Goal: Information Seeking & Learning: Learn about a topic

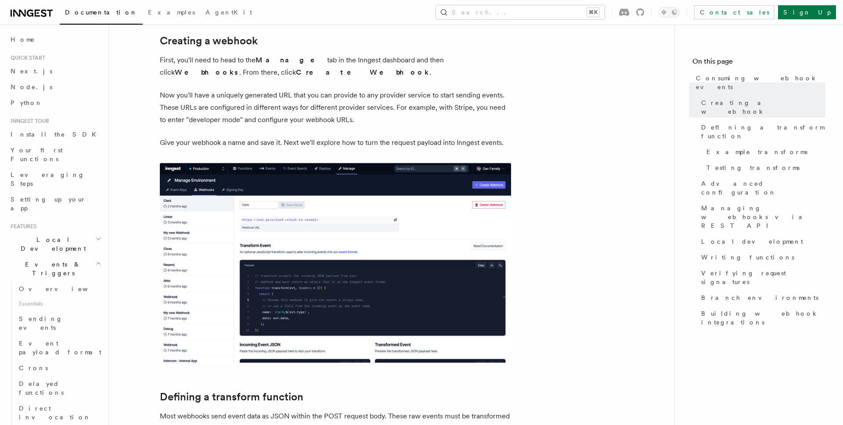
scroll to position [256, 0]
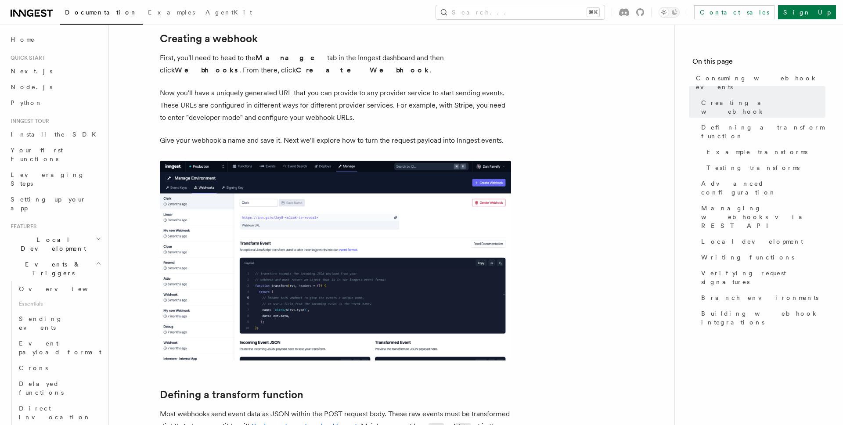
click at [419, 277] on img at bounding box center [335, 261] width 351 height 200
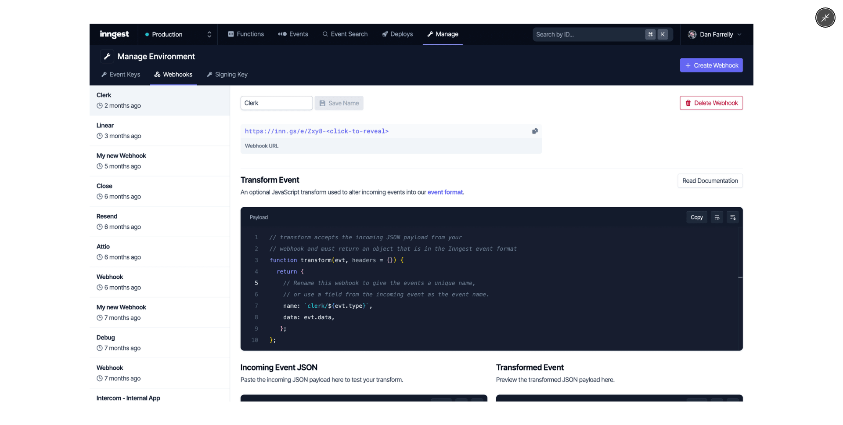
click at [419, 277] on img at bounding box center [422, 213] width 664 height 378
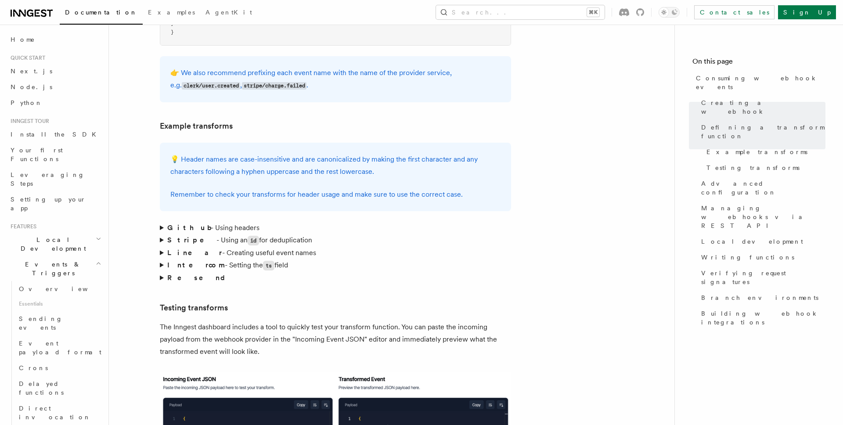
scroll to position [1248, 0]
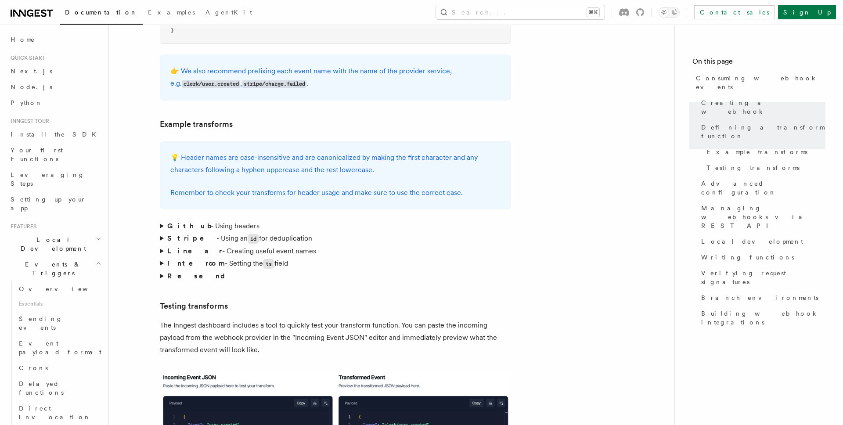
click at [179, 222] on strong "Github" at bounding box center [188, 226] width 43 height 8
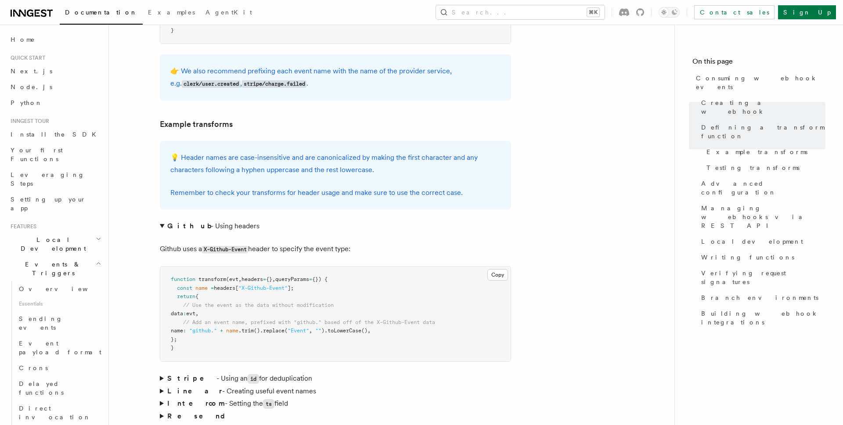
click at [179, 222] on strong "Github" at bounding box center [188, 226] width 43 height 8
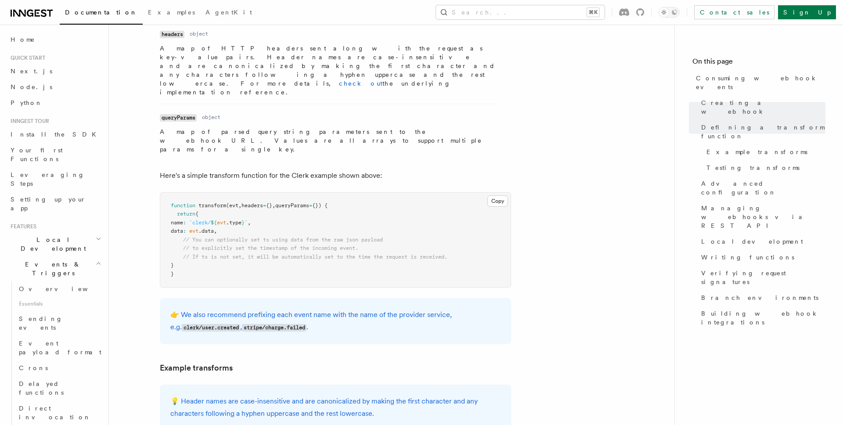
scroll to position [1005, 0]
click at [223, 192] on pre "function transform (evt , headers = {} , queryParams = {}) { return { name : `c…" at bounding box center [335, 239] width 350 height 95
click at [236, 244] on span "// to explicitly set the timestamp of the incoming event." at bounding box center [270, 247] width 175 height 6
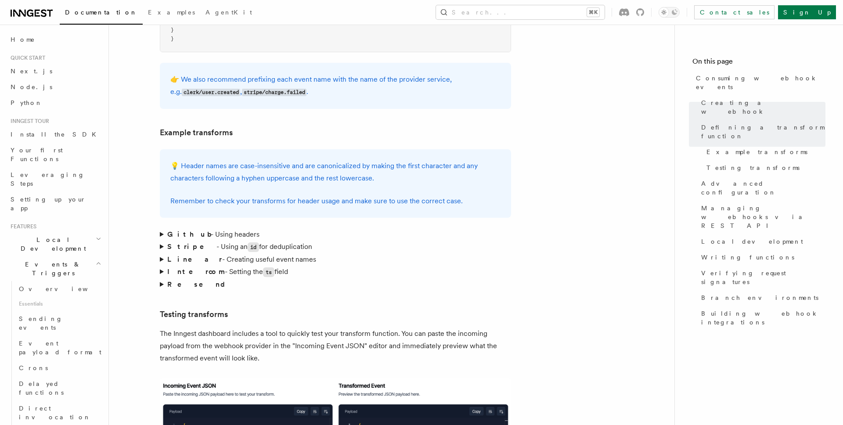
scroll to position [1260, 0]
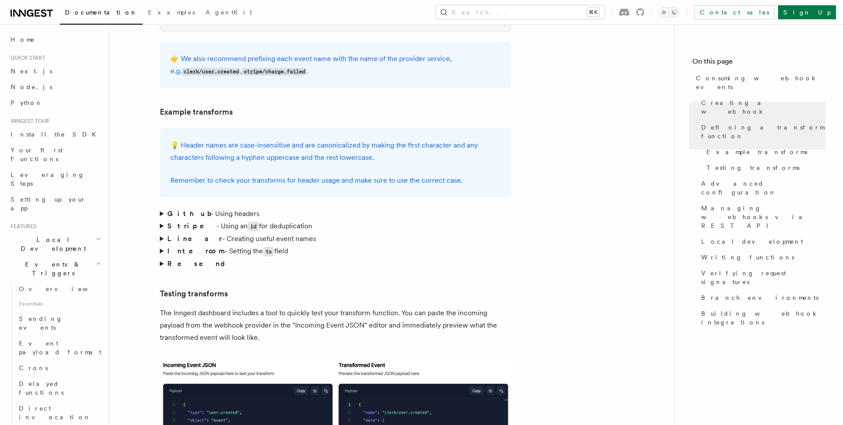
click at [177, 209] on strong "Github" at bounding box center [188, 213] width 43 height 8
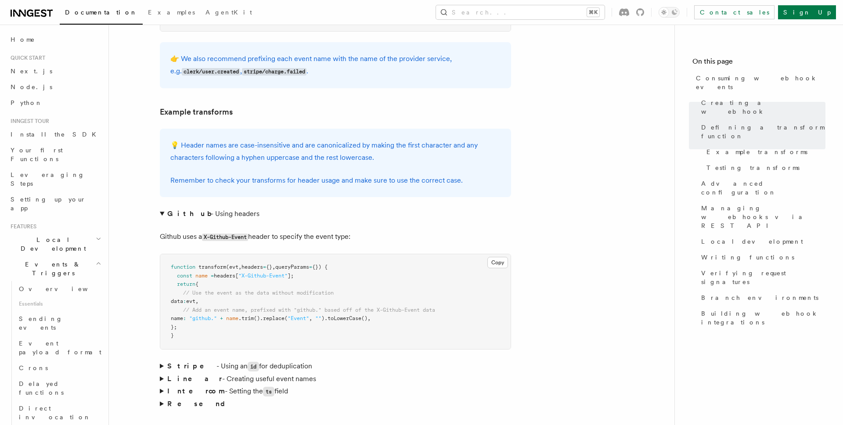
click at [228, 273] on span "headers[" at bounding box center [226, 276] width 25 height 6
click at [183, 298] on span "data" at bounding box center [177, 301] width 12 height 6
click at [195, 298] on span "evt" at bounding box center [190, 301] width 9 height 6
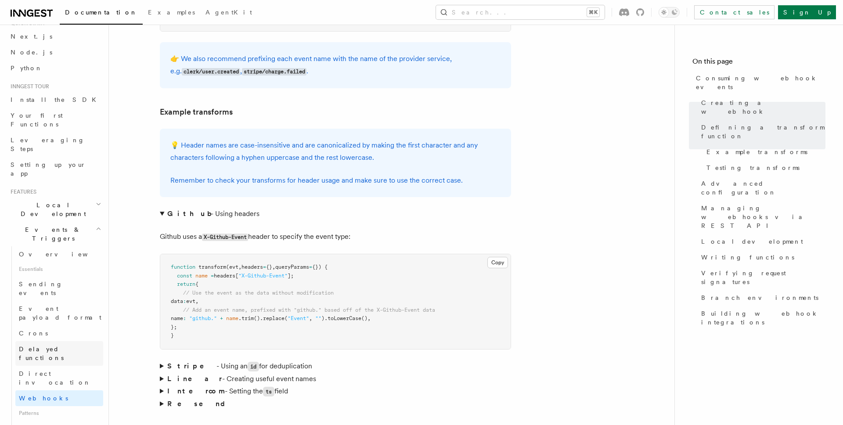
scroll to position [37, 0]
click at [48, 244] on link "Overview" at bounding box center [59, 252] width 88 height 16
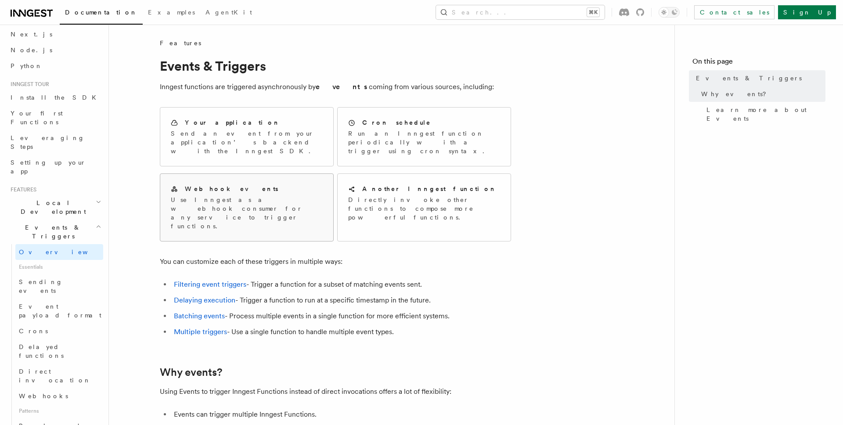
click at [281, 185] on div "Webhook events Use Inngest as a webhook consumer for any service to trigger fun…" at bounding box center [247, 207] width 152 height 46
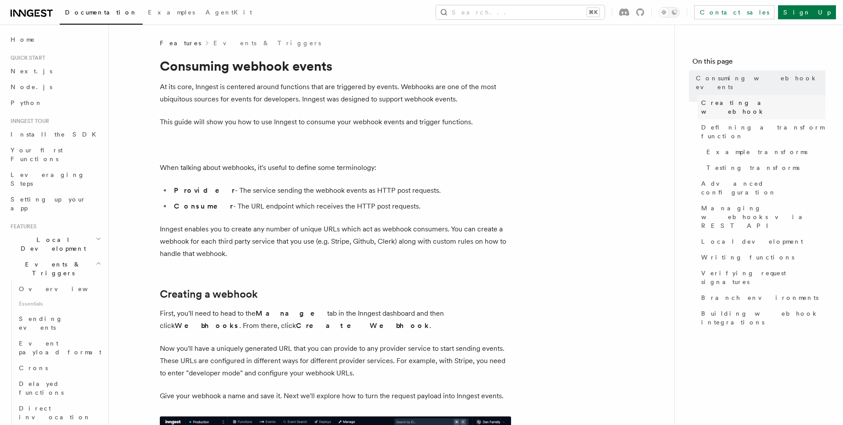
click at [773, 95] on link "Creating a webhook" at bounding box center [762, 107] width 128 height 25
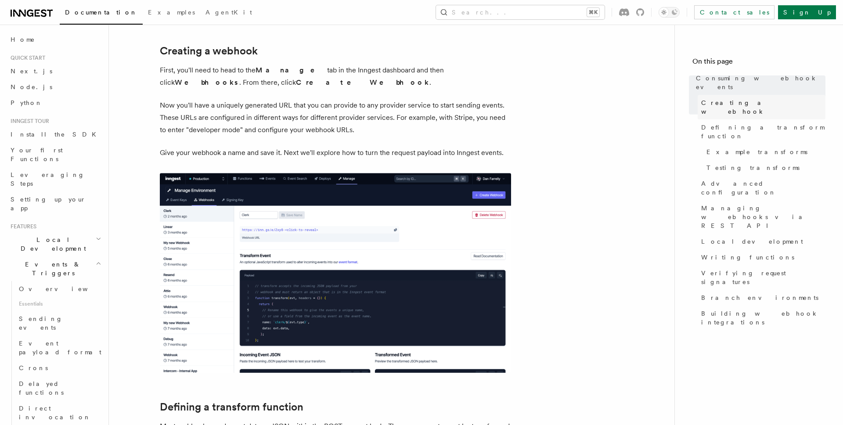
scroll to position [246, 0]
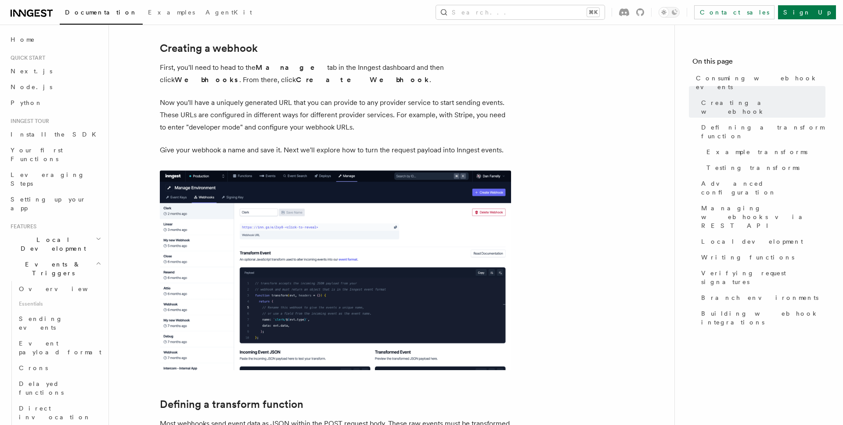
click at [353, 107] on p "Now you'll have a uniquely generated URL that you can provide to any provider s…" at bounding box center [335, 115] width 351 height 37
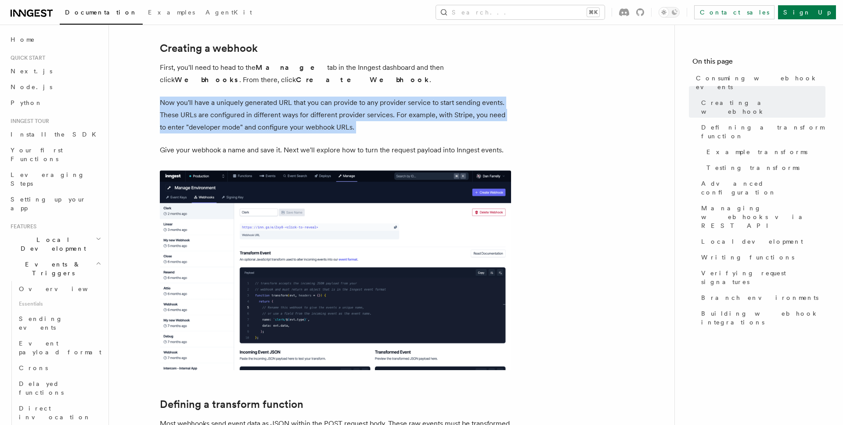
click at [353, 107] on p "Now you'll have a uniquely generated URL that you can provide to any provider s…" at bounding box center [335, 115] width 351 height 37
click at [373, 125] on p "Now you'll have a uniquely generated URL that you can provide to any provider s…" at bounding box center [335, 115] width 351 height 37
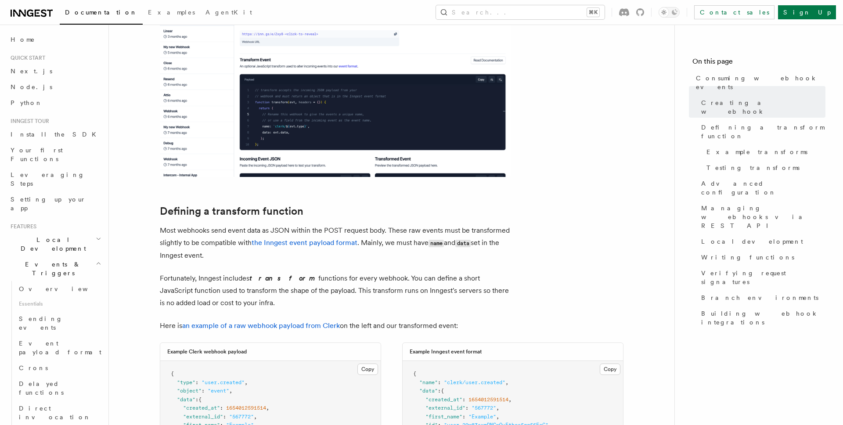
scroll to position [443, 0]
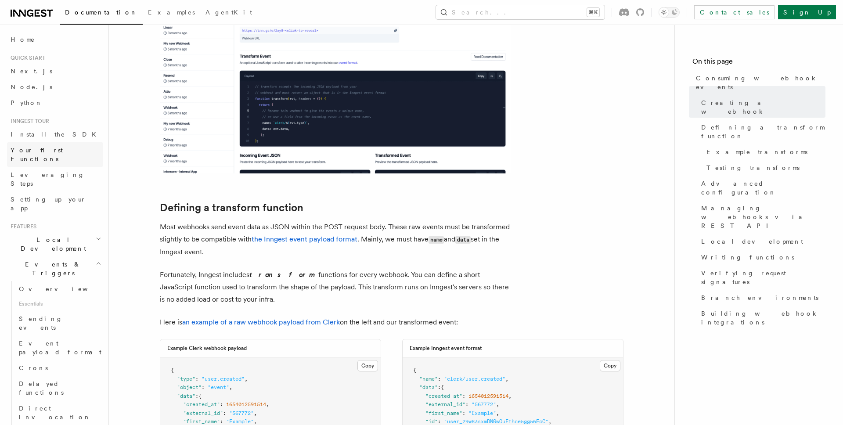
click at [60, 148] on span "Your first Functions" at bounding box center [37, 155] width 52 height 16
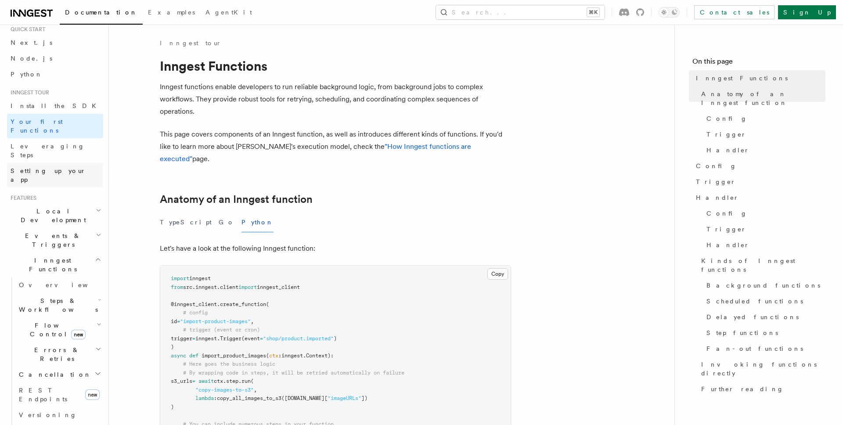
scroll to position [31, 0]
click at [50, 140] on span "Leveraging Steps" at bounding box center [48, 148] width 74 height 16
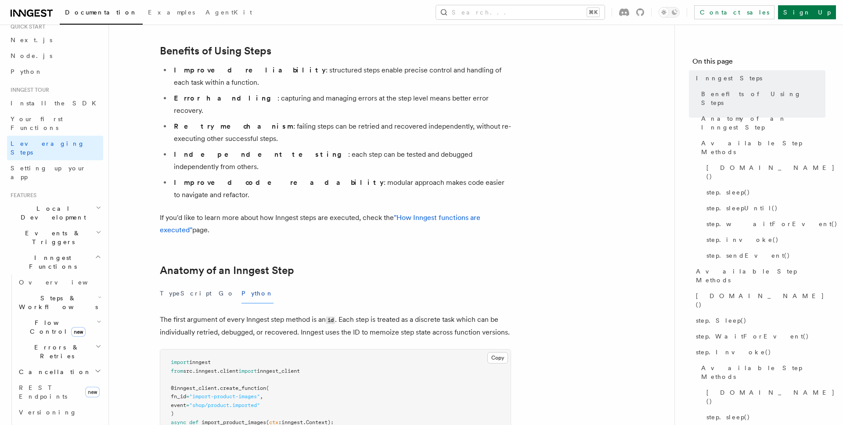
scroll to position [203, 0]
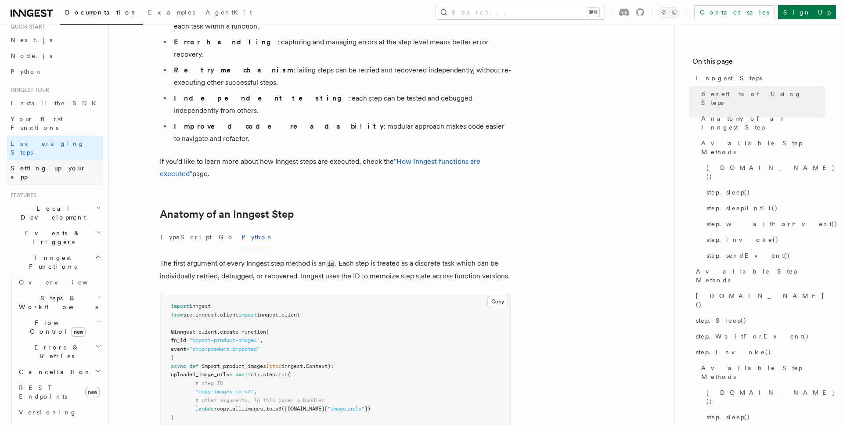
click at [72, 160] on link "Setting up your app" at bounding box center [55, 172] width 96 height 25
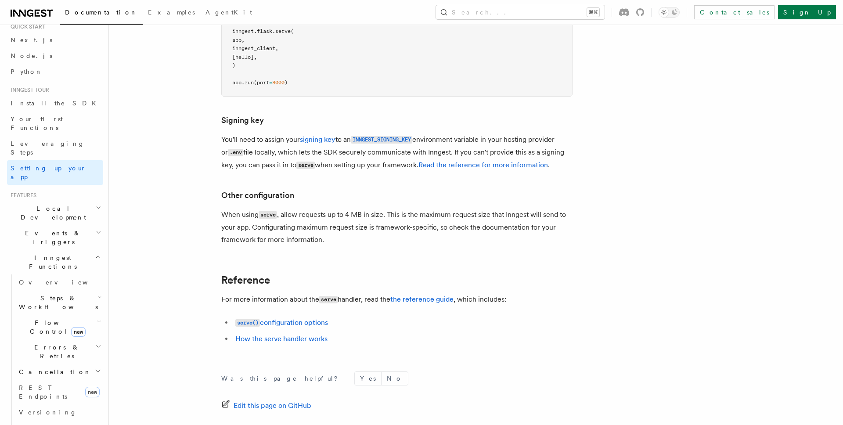
scroll to position [577, 0]
click at [41, 279] on span "Overview" at bounding box center [64, 282] width 90 height 7
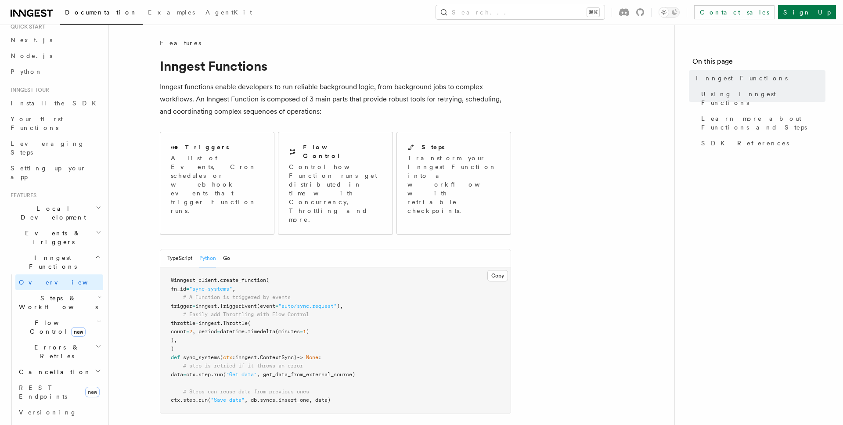
click at [54, 229] on span "Events & Triggers" at bounding box center [51, 238] width 89 height 18
click at [61, 266] on span "Essentials" at bounding box center [59, 273] width 88 height 14
click at [58, 250] on link "Overview" at bounding box center [59, 258] width 88 height 16
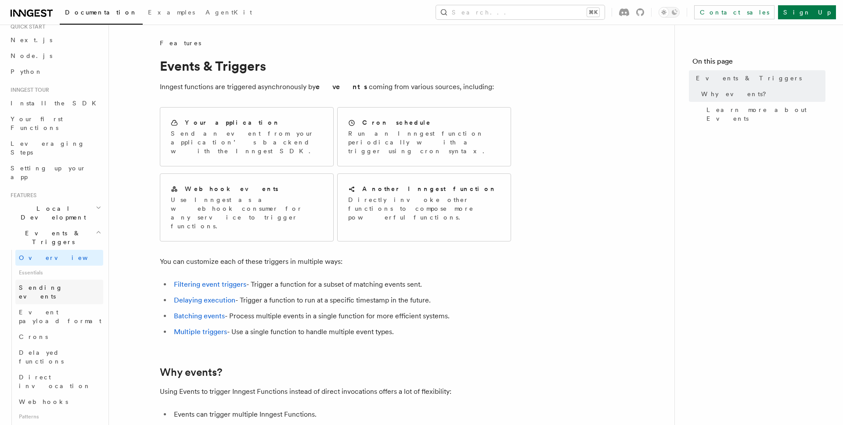
click at [63, 280] on link "Sending events" at bounding box center [59, 292] width 88 height 25
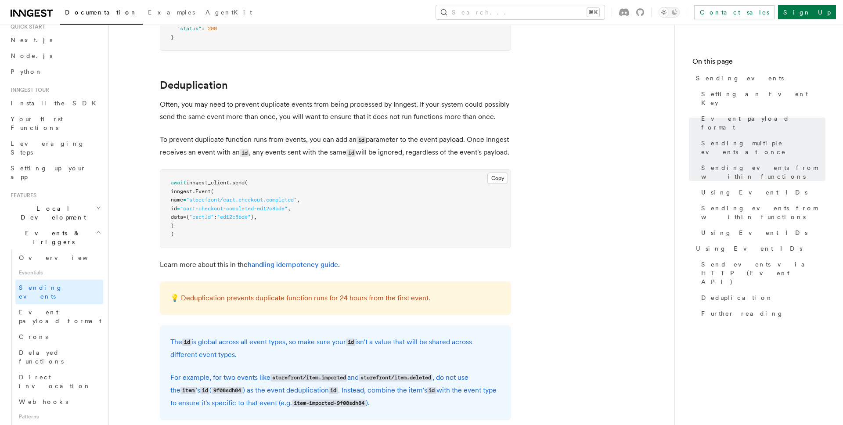
scroll to position [2382, 0]
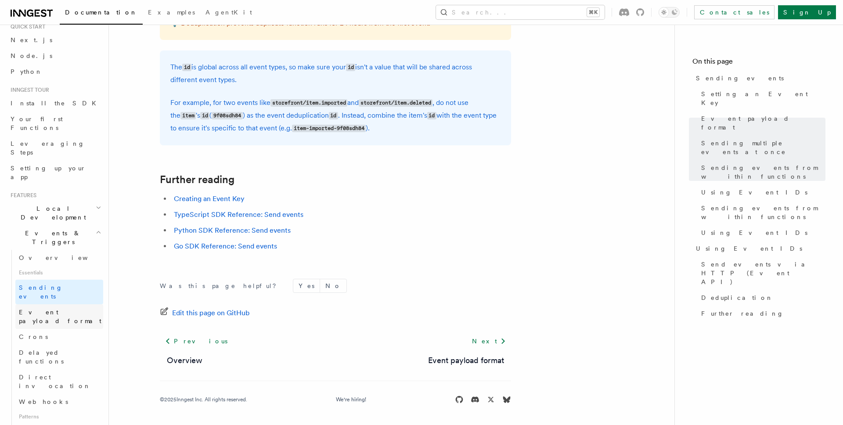
click at [33, 309] on span "Event payload format" at bounding box center [60, 317] width 83 height 16
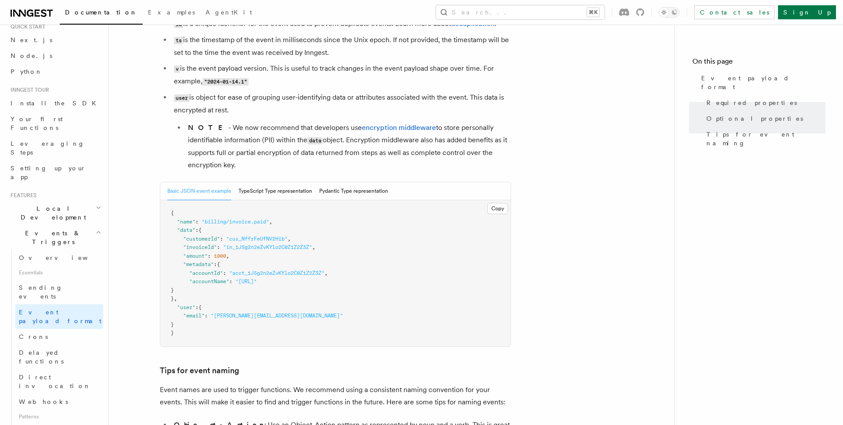
scroll to position [249, 0]
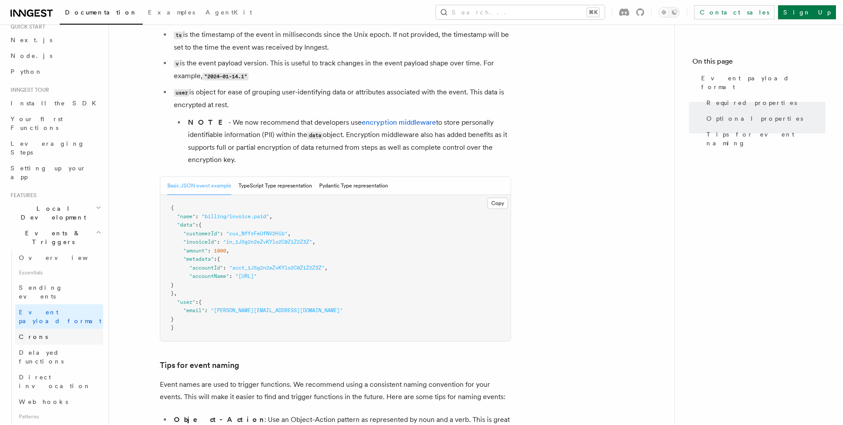
click at [29, 333] on span "Crons" at bounding box center [33, 336] width 29 height 7
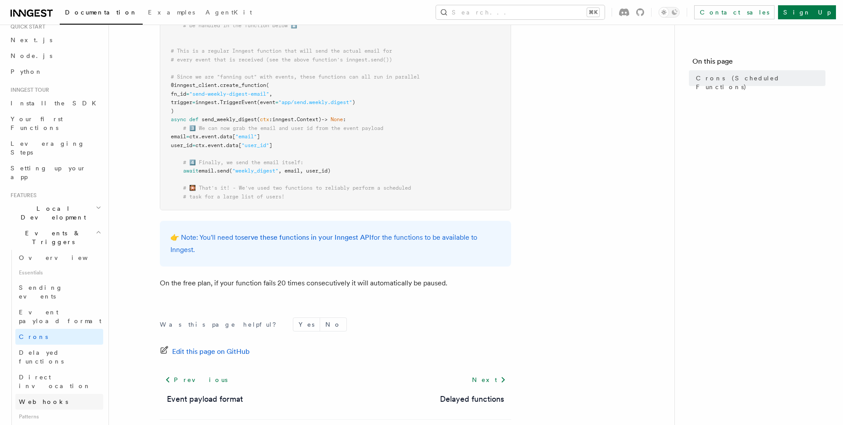
scroll to position [50, 0]
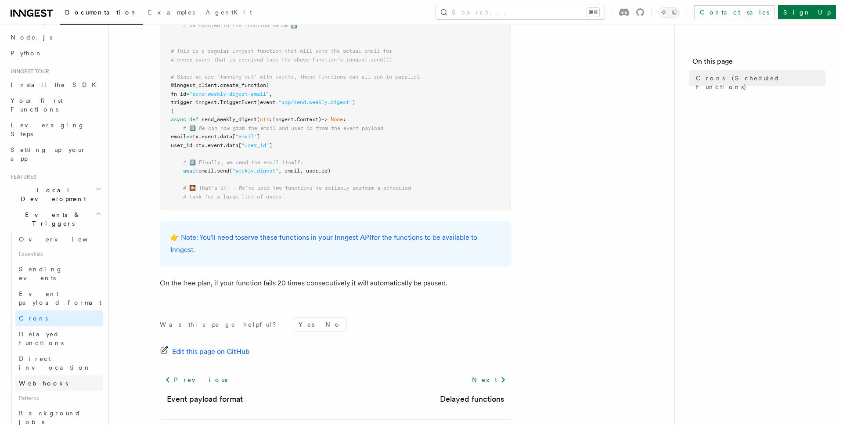
click at [52, 375] on link "Webhooks" at bounding box center [59, 383] width 88 height 16
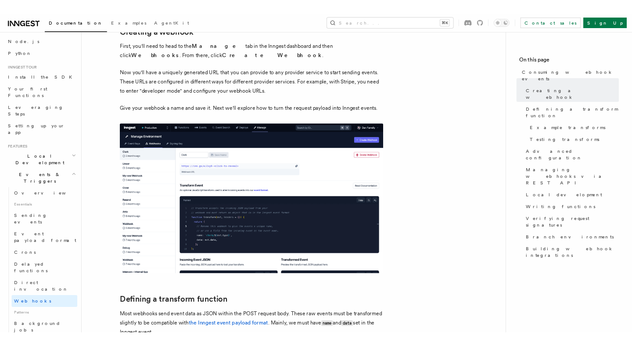
scroll to position [270, 0]
